Goal: Find specific page/section: Find specific page/section

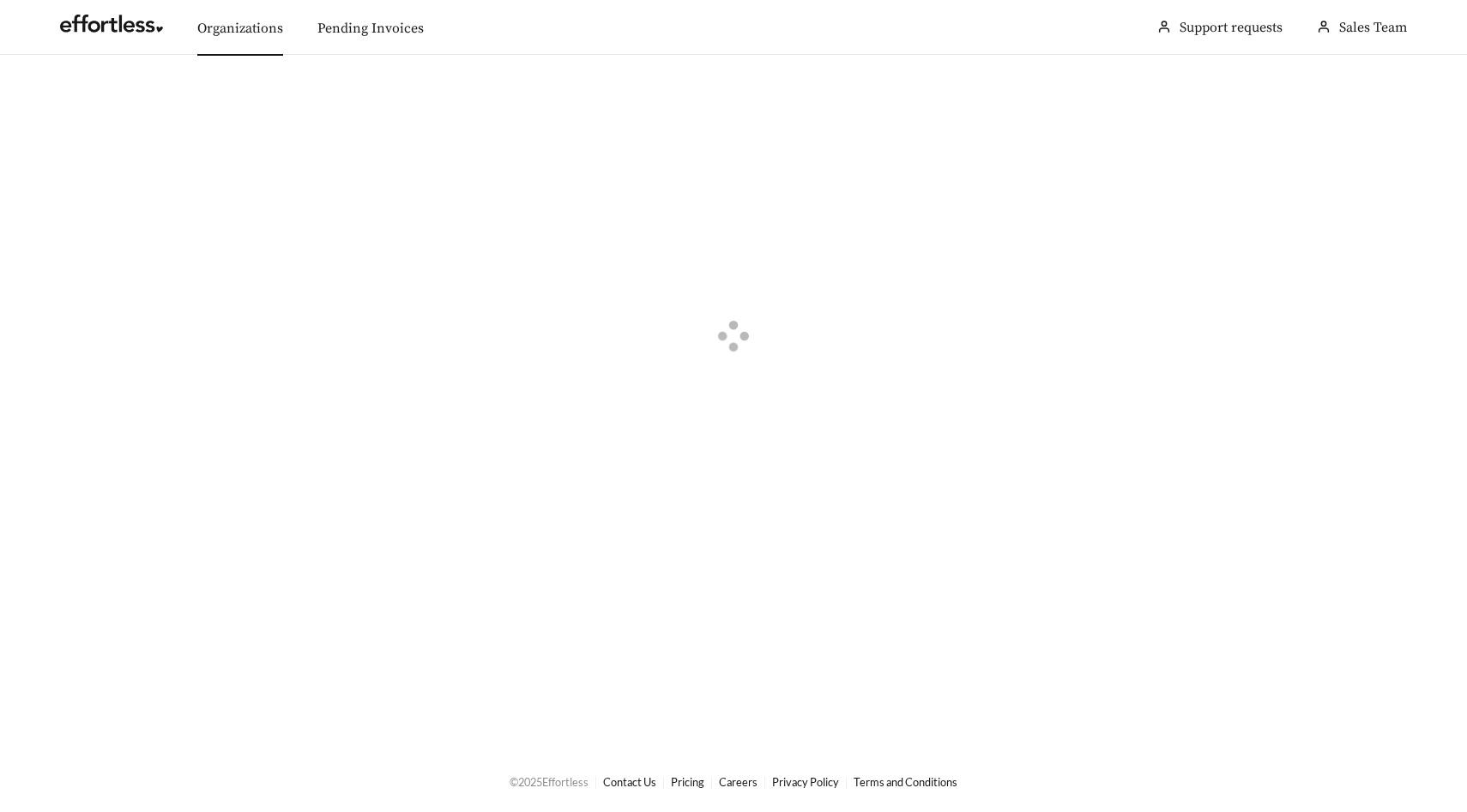
click at [260, 31] on link "Organizations" at bounding box center [240, 28] width 86 height 17
click at [57, 96] on button "button" at bounding box center [62, 97] width 38 height 19
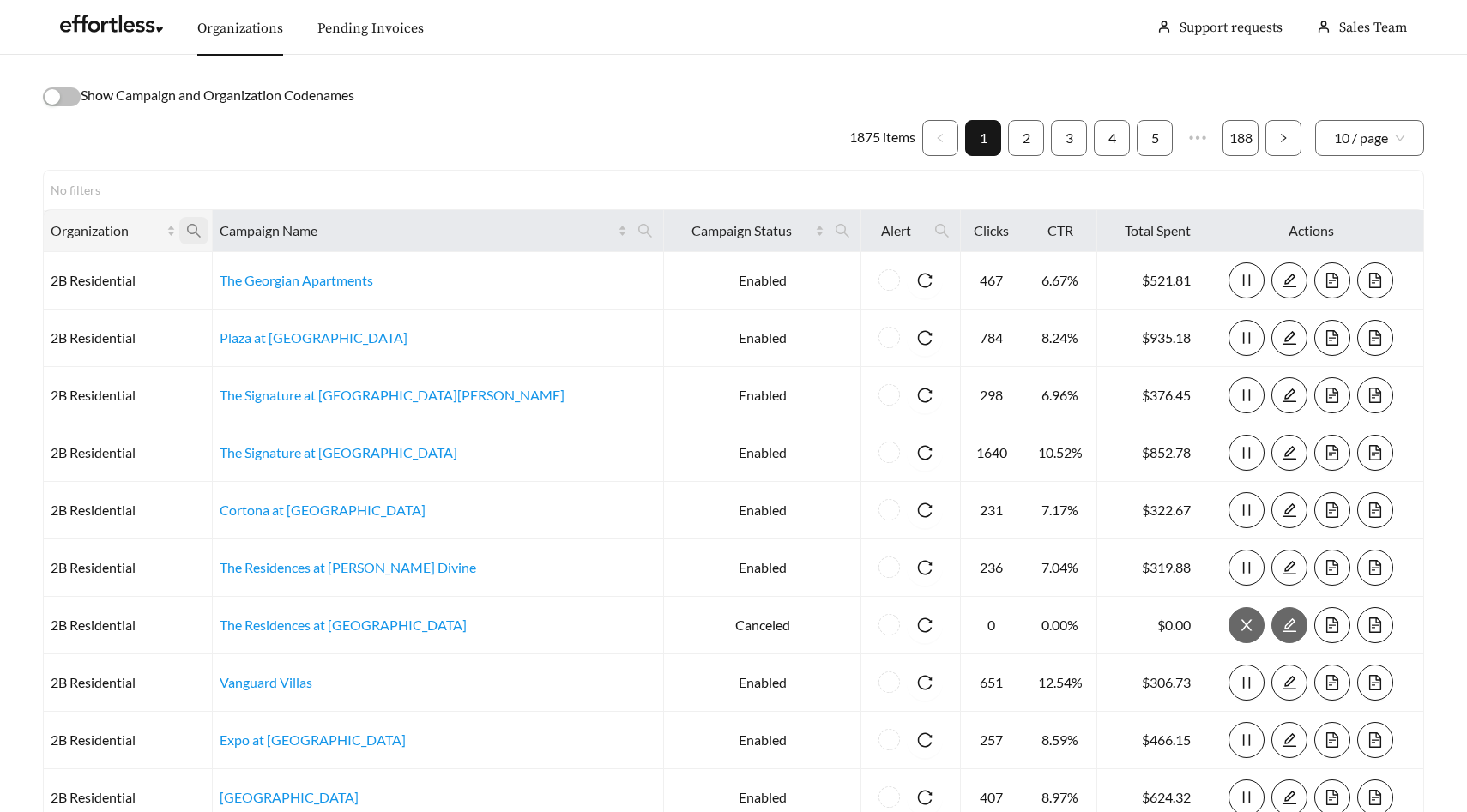
click at [200, 231] on icon "search" at bounding box center [194, 231] width 14 height 14
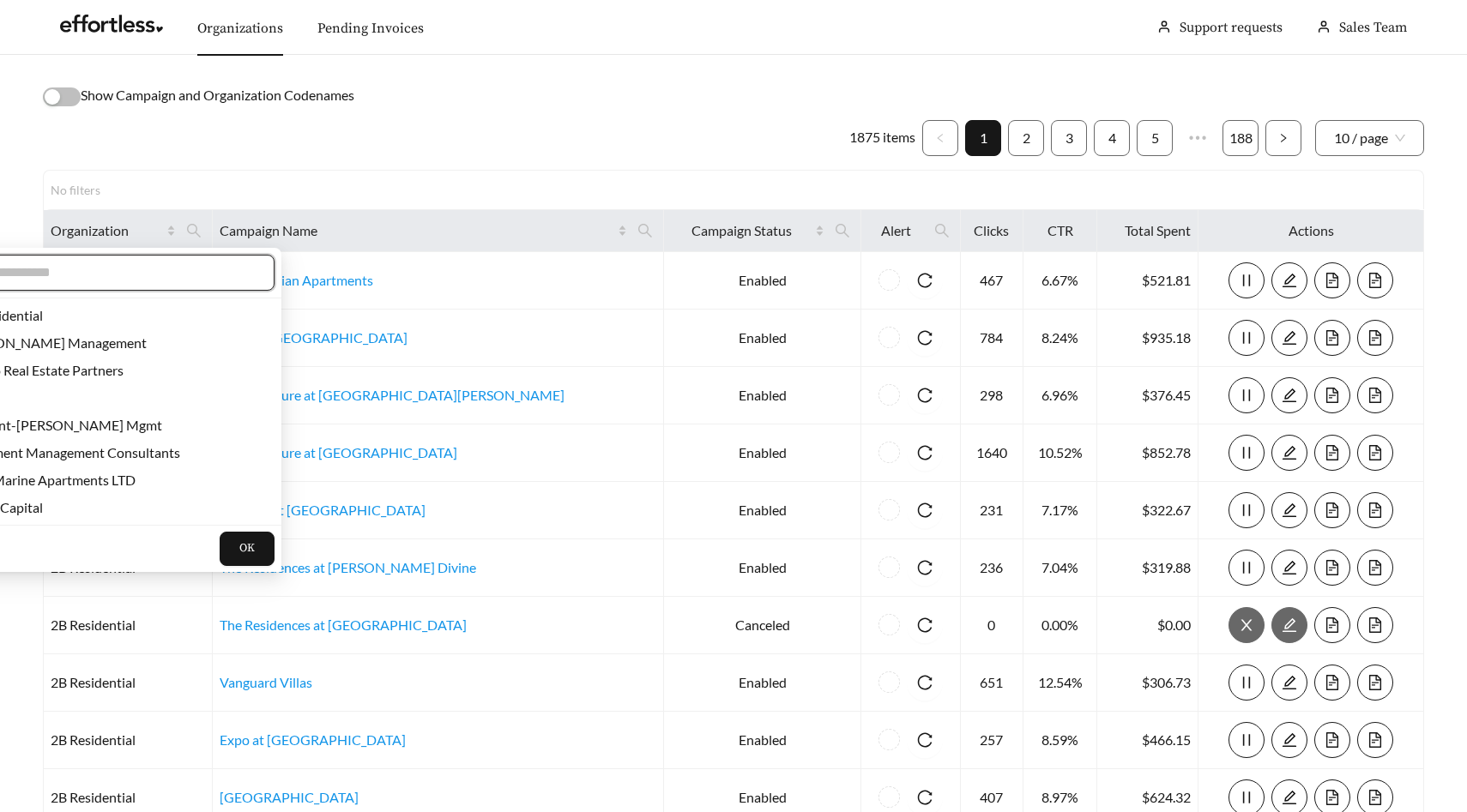
click at [183, 272] on input "text" at bounding box center [108, 273] width 295 height 21
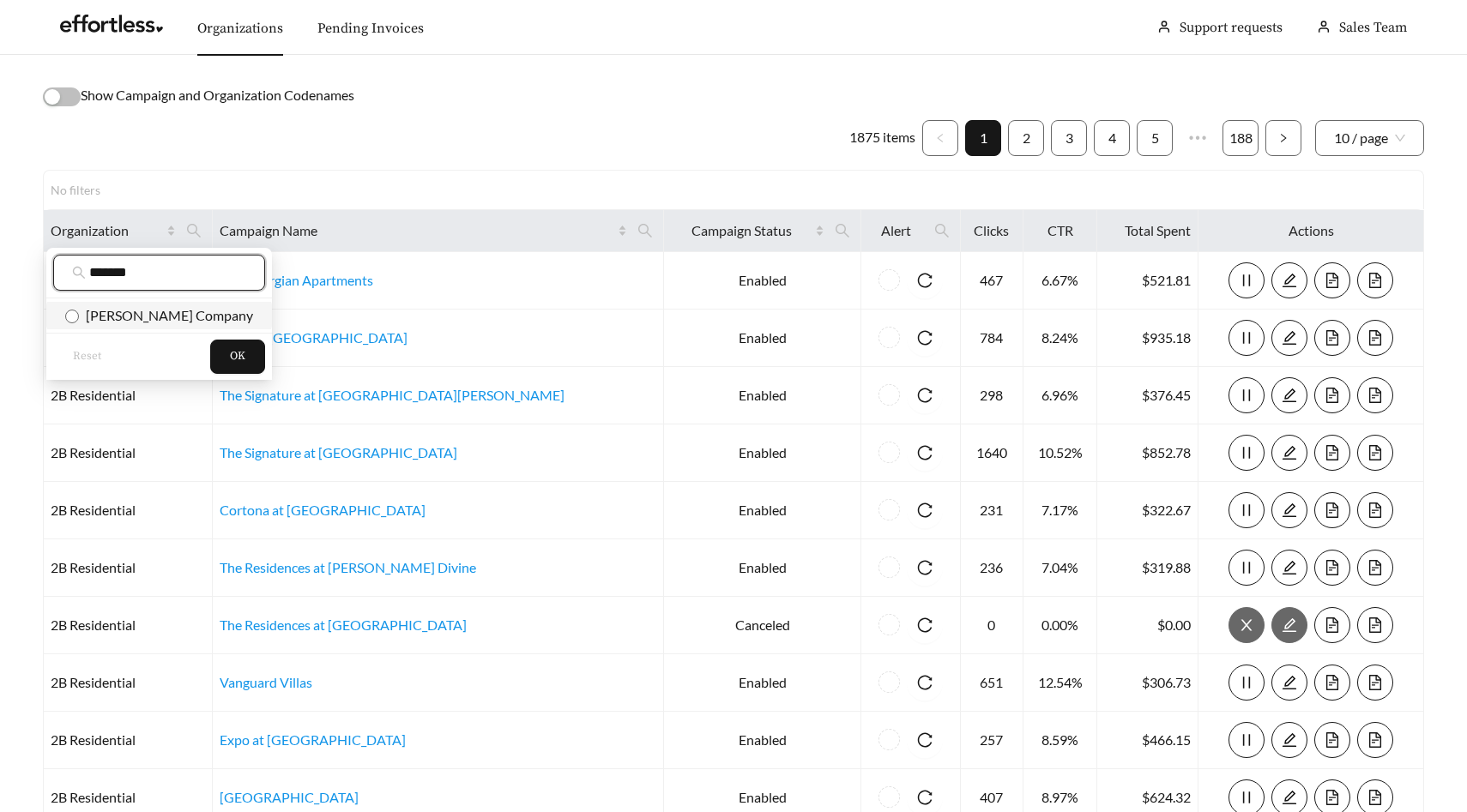
type input "*******"
click at [187, 315] on span "[PERSON_NAME] Company" at bounding box center [166, 314] width 174 height 16
click at [230, 359] on span "OK" at bounding box center [237, 357] width 15 height 17
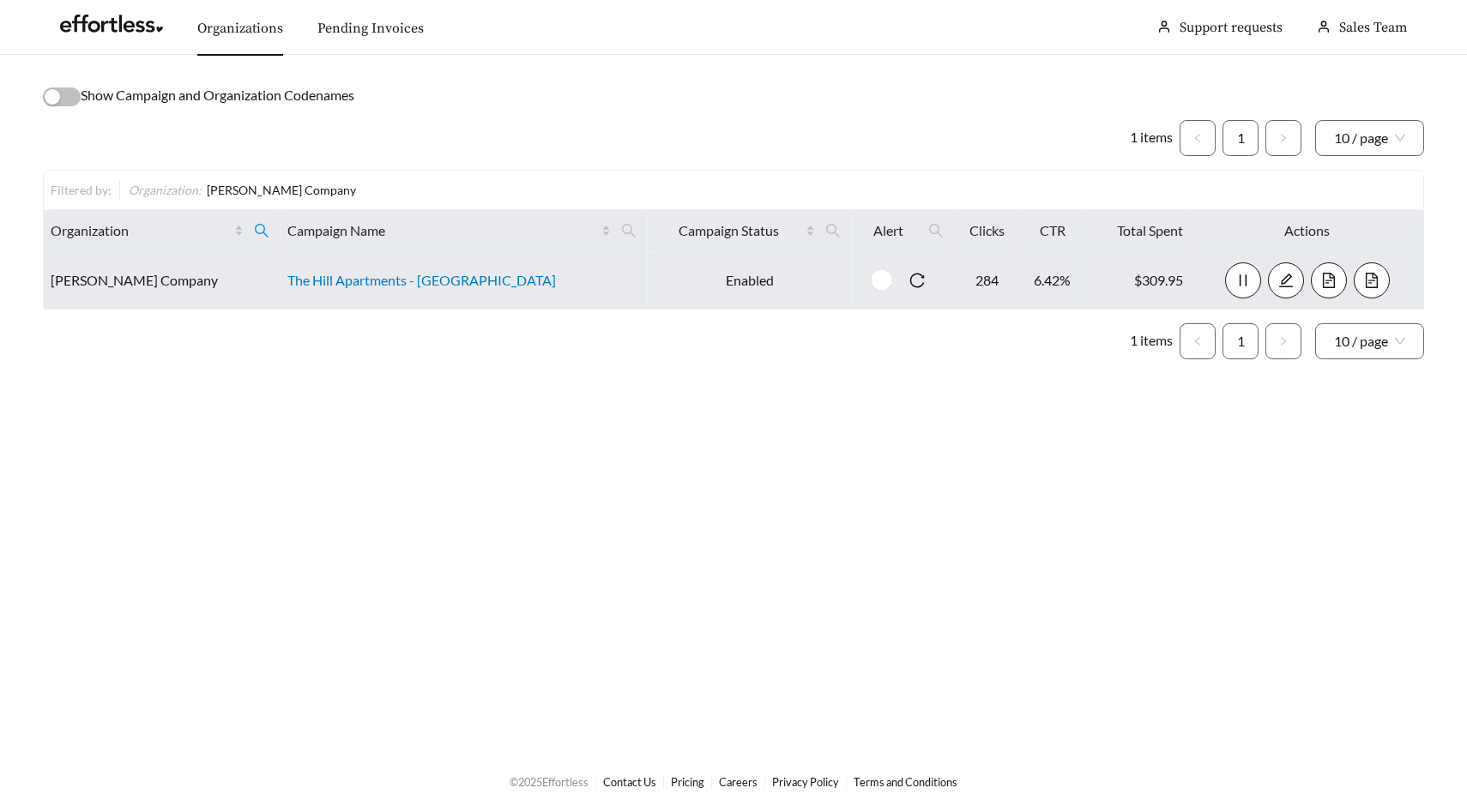
click at [399, 279] on link "The Hill Apartments - [GEOGRAPHIC_DATA]" at bounding box center [421, 279] width 268 height 16
